Goal: Transaction & Acquisition: Purchase product/service

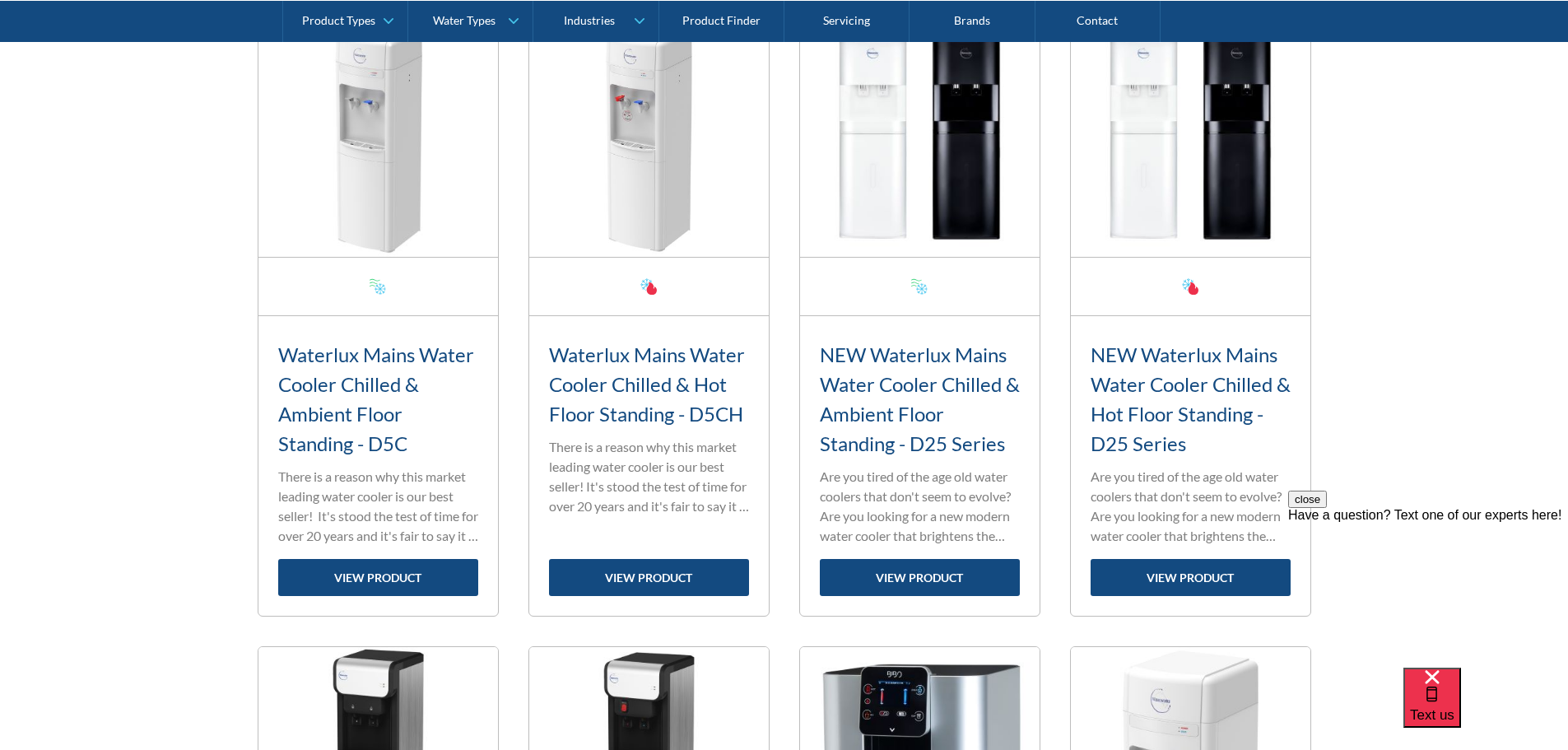
scroll to position [823, 0]
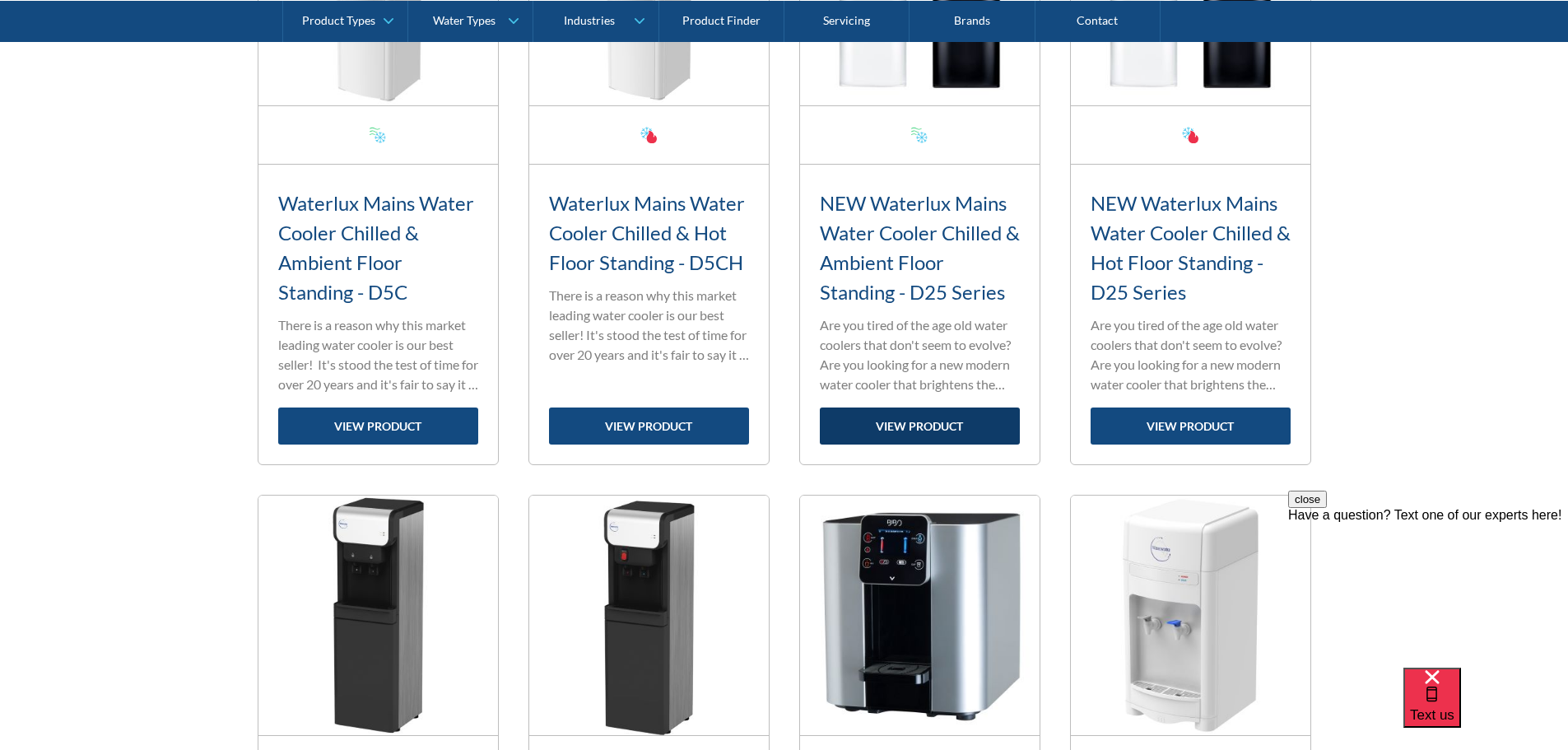
click at [955, 420] on link "view product" at bounding box center [919, 426] width 200 height 37
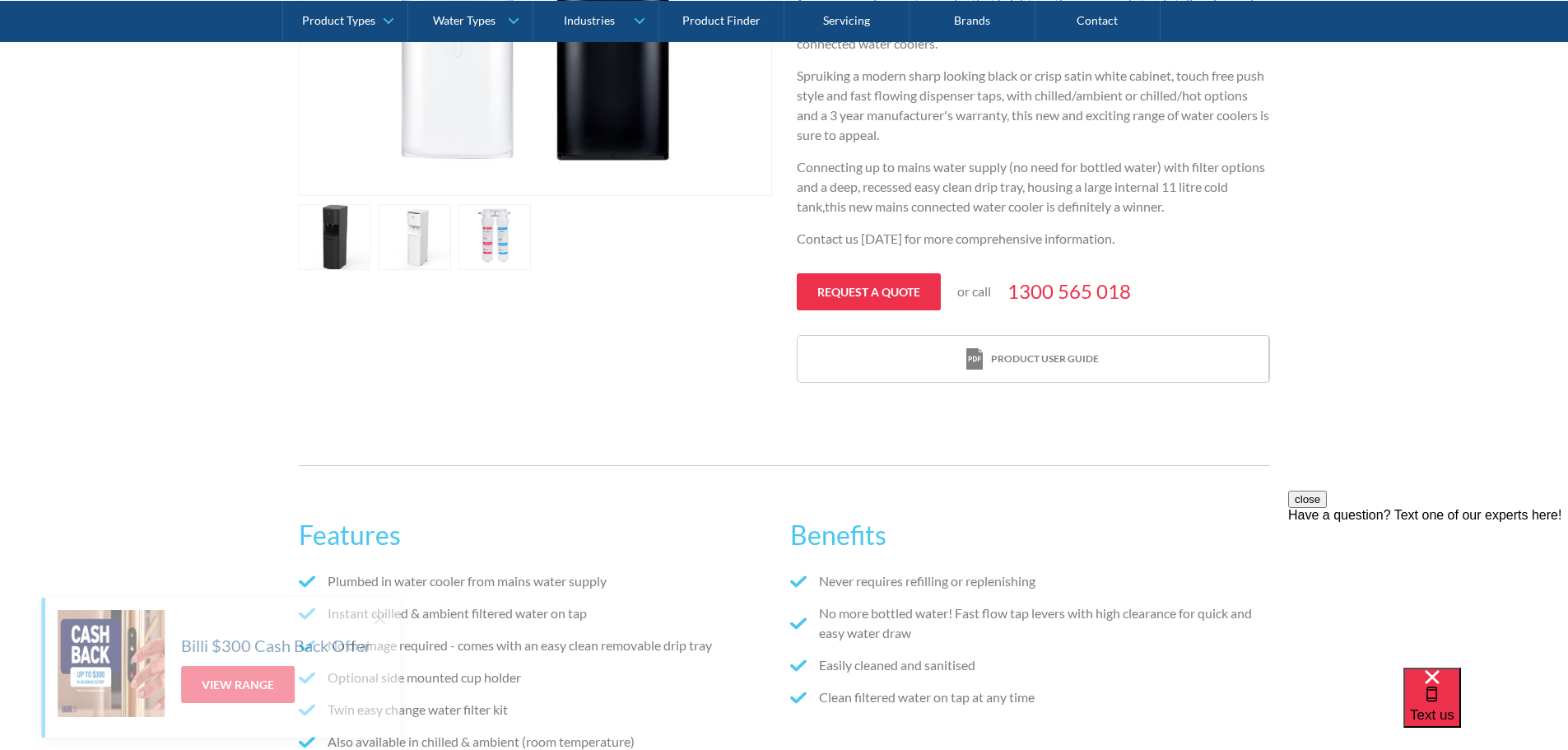
scroll to position [659, 0]
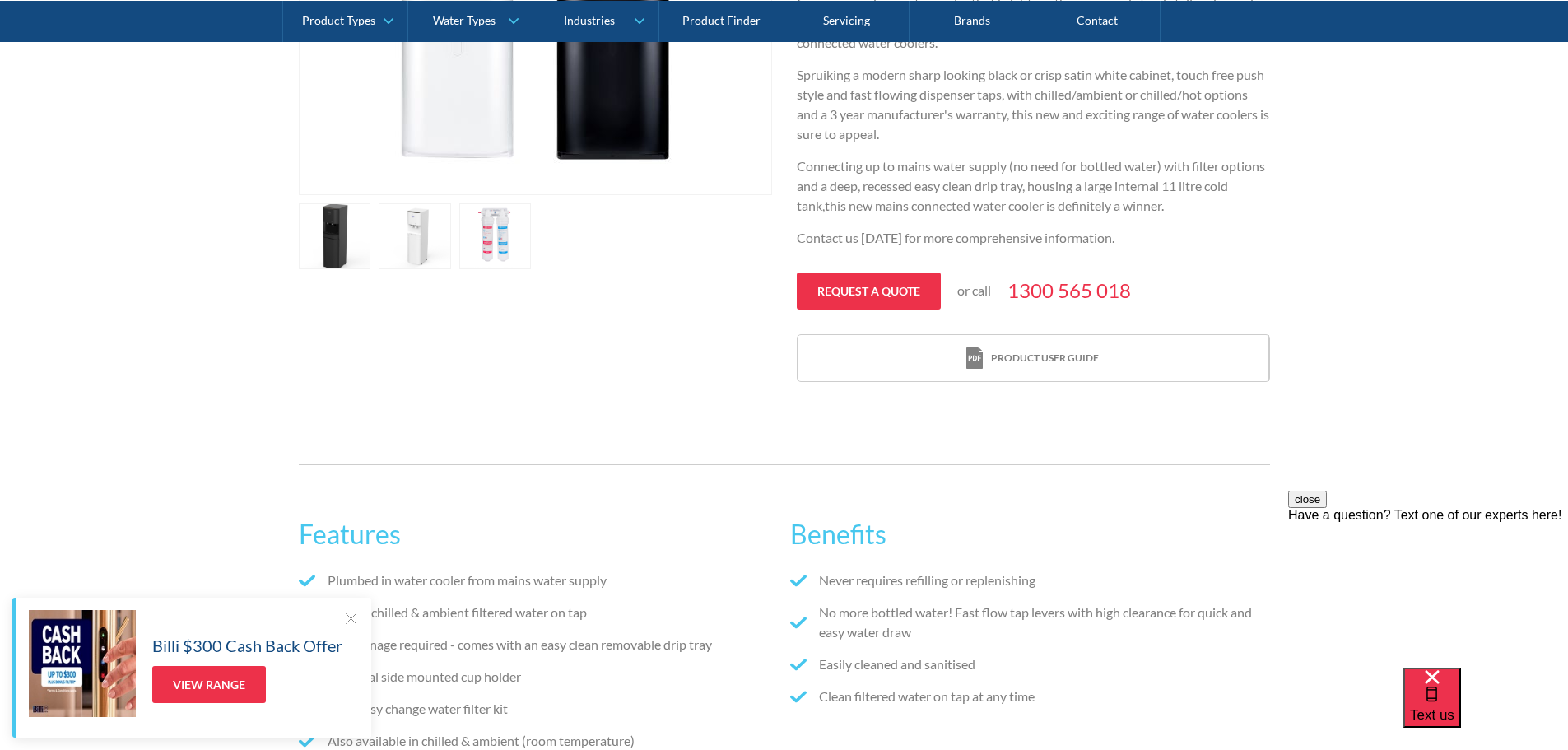
click at [348, 620] on div at bounding box center [351, 618] width 16 height 16
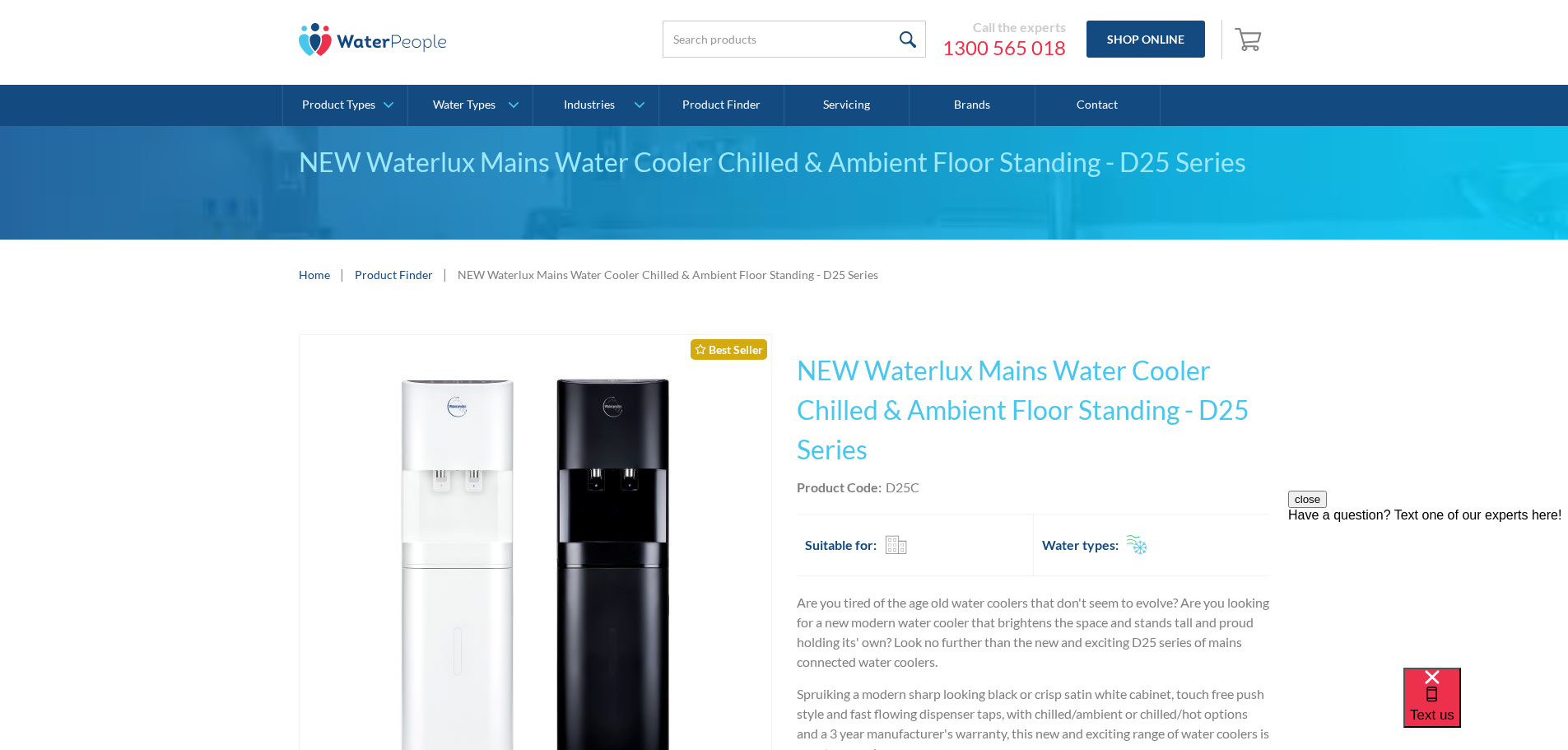
scroll to position [0, 0]
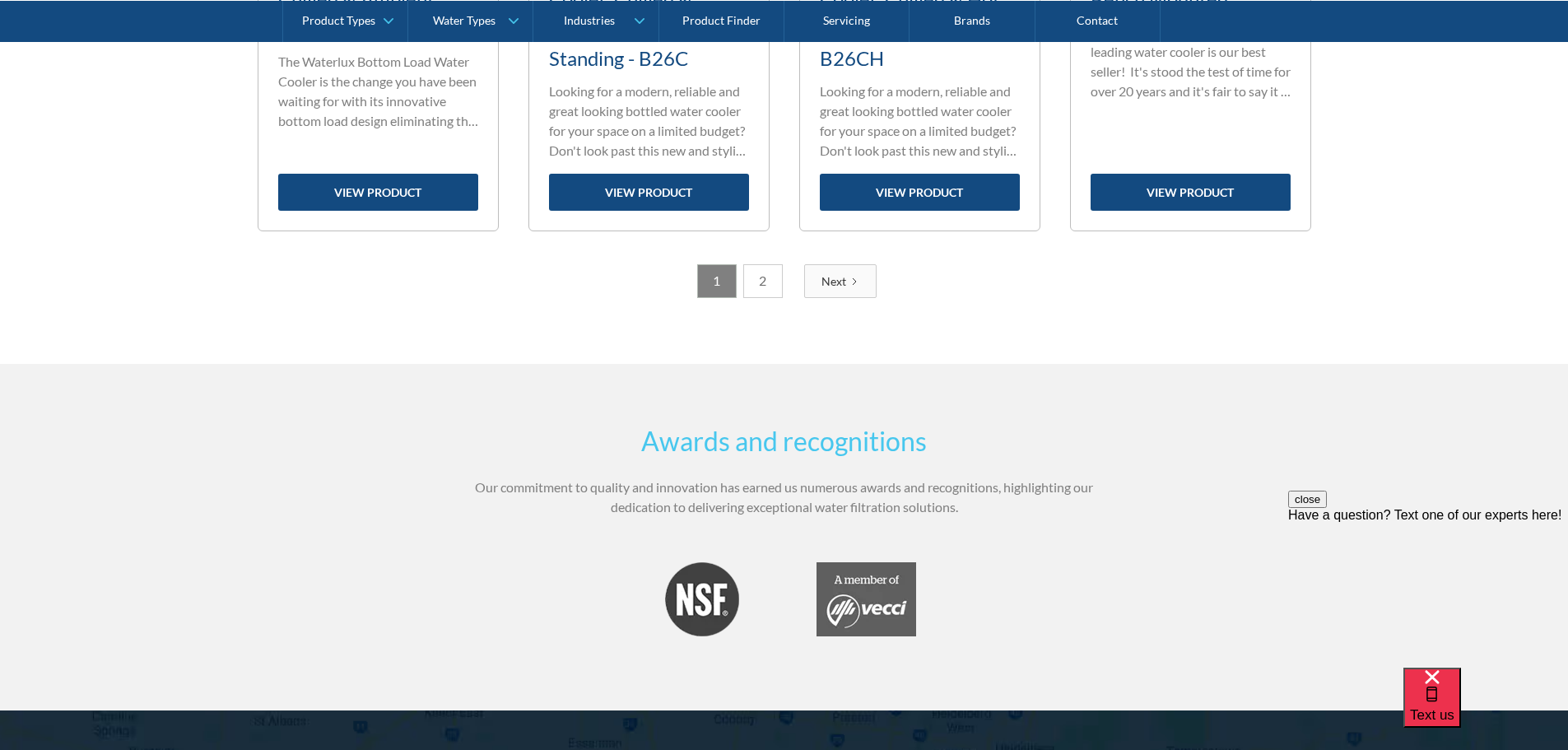
scroll to position [2795, 0]
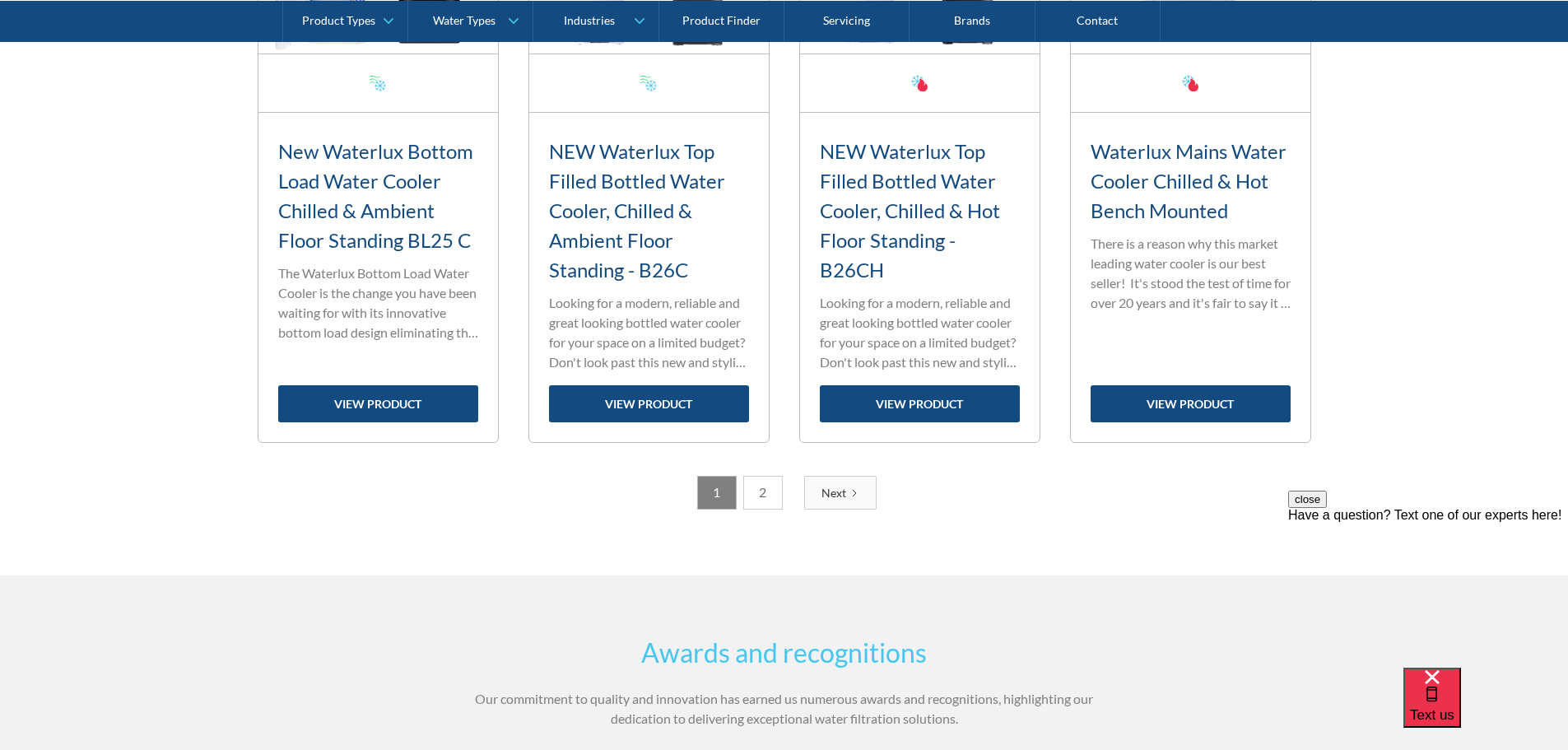
click at [767, 497] on link "2" at bounding box center [764, 493] width 40 height 34
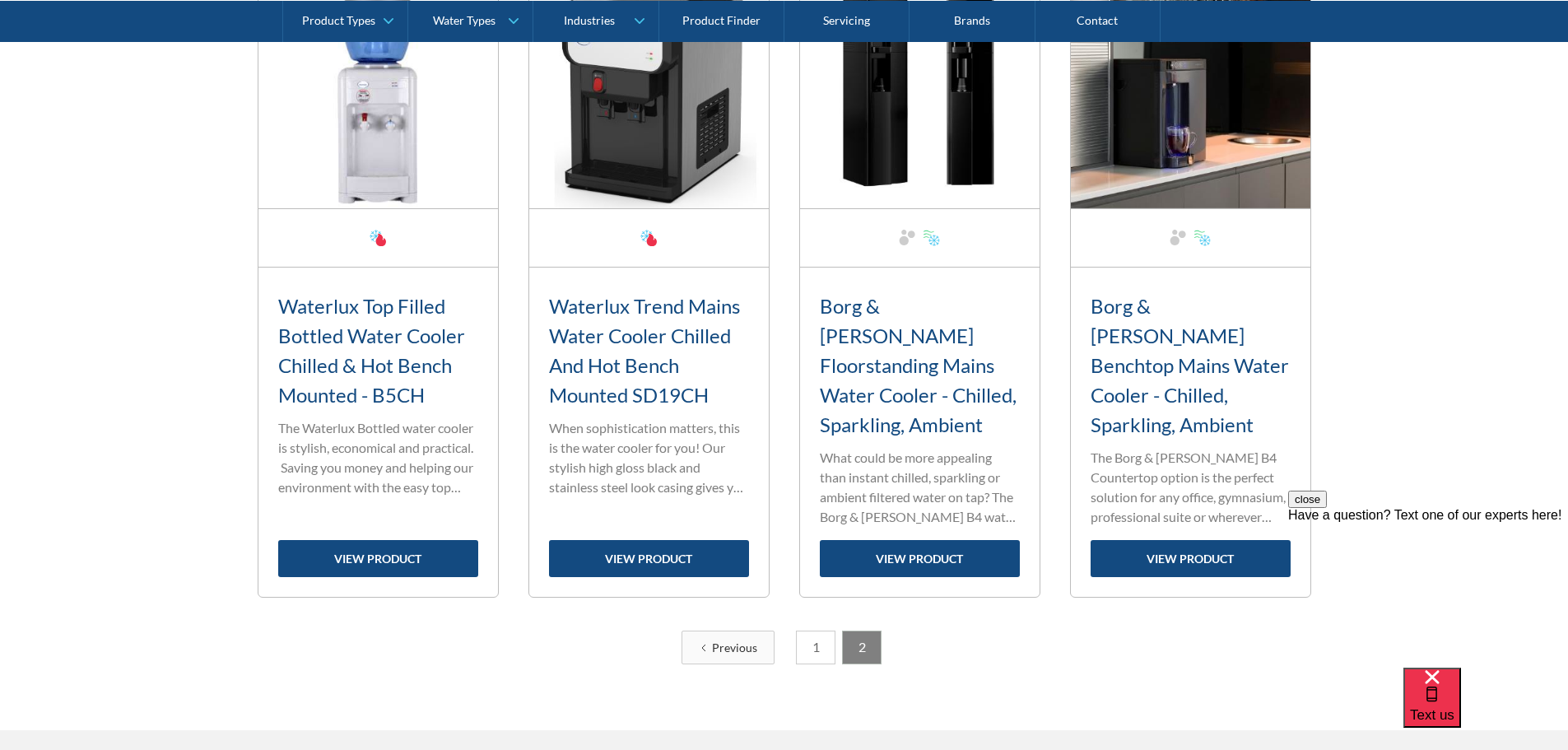
scroll to position [571, 0]
